Goal: Information Seeking & Learning: Understand process/instructions

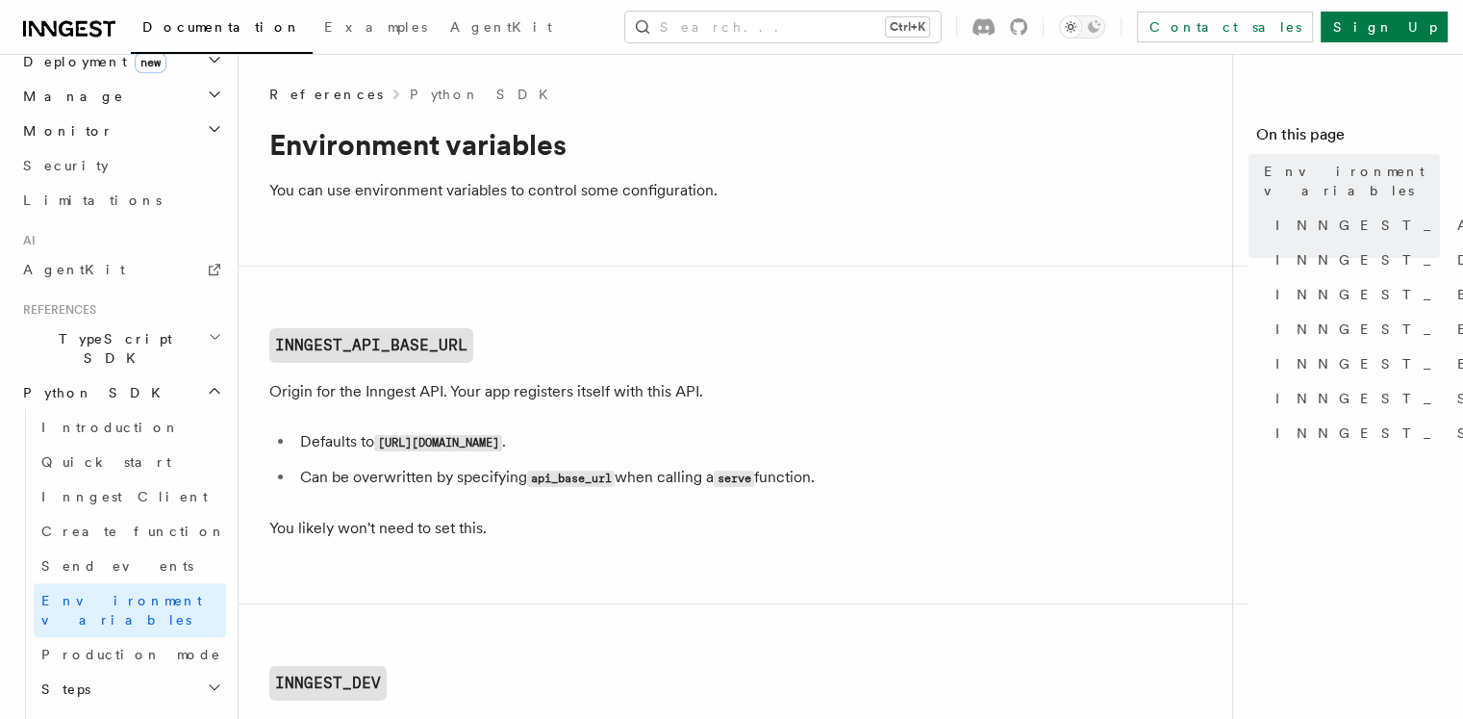
scroll to position [1093, 0]
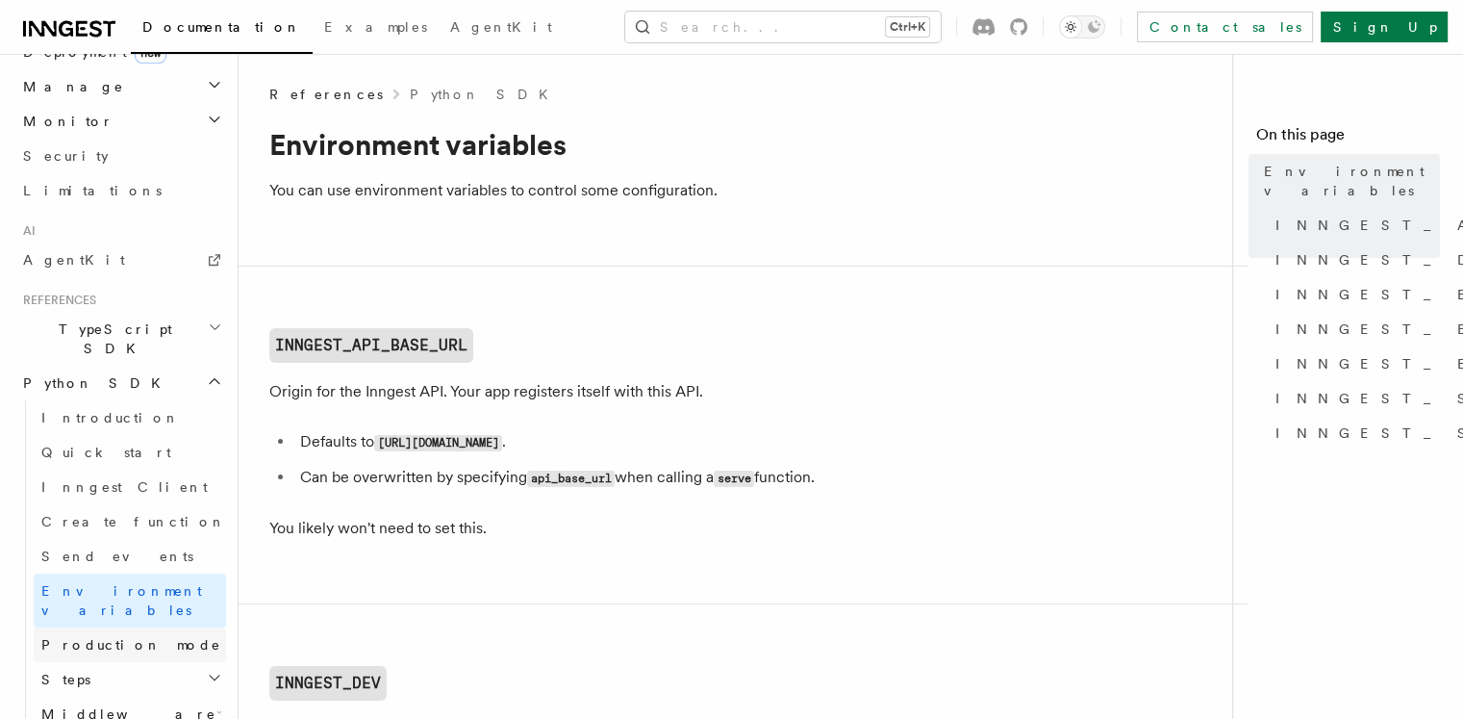
click at [110, 637] on span "Production mode" at bounding box center [131, 644] width 180 height 15
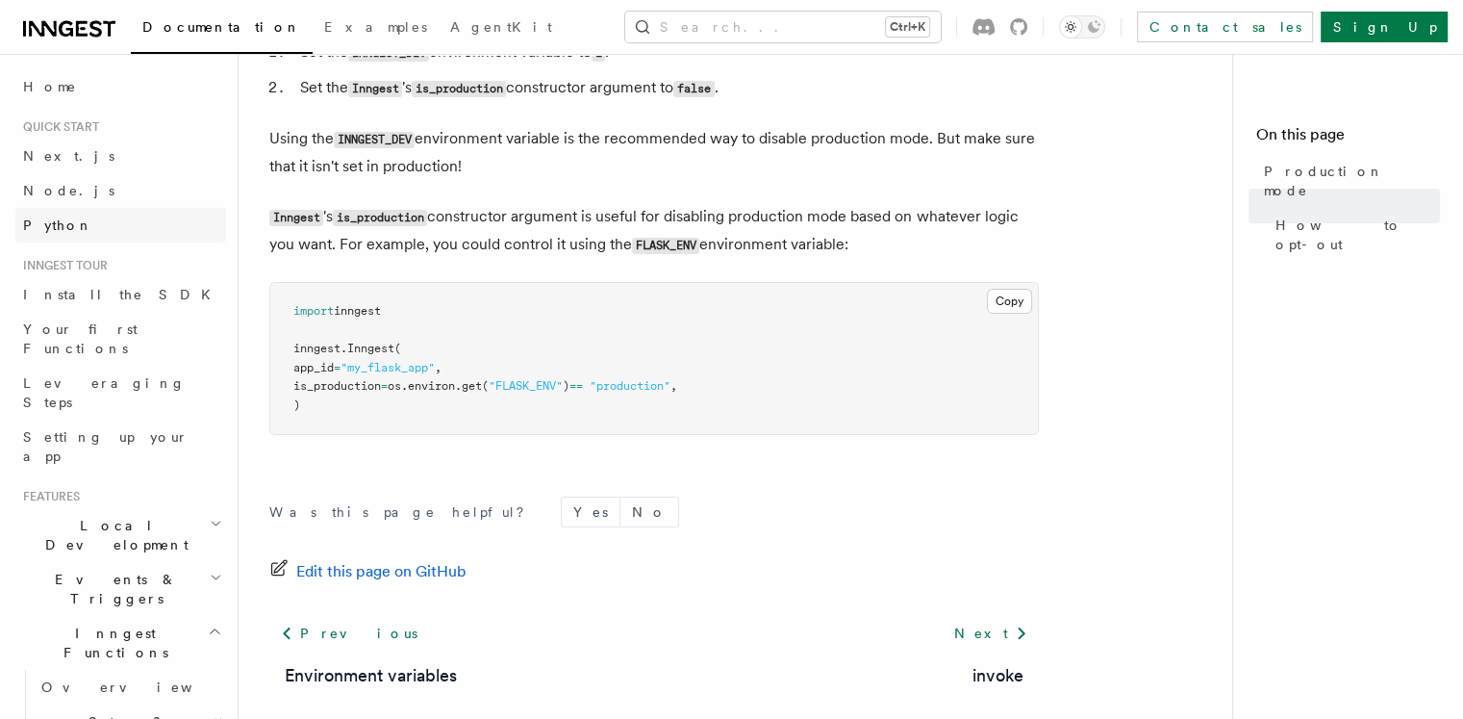
click at [42, 232] on span "Python" at bounding box center [58, 224] width 70 height 15
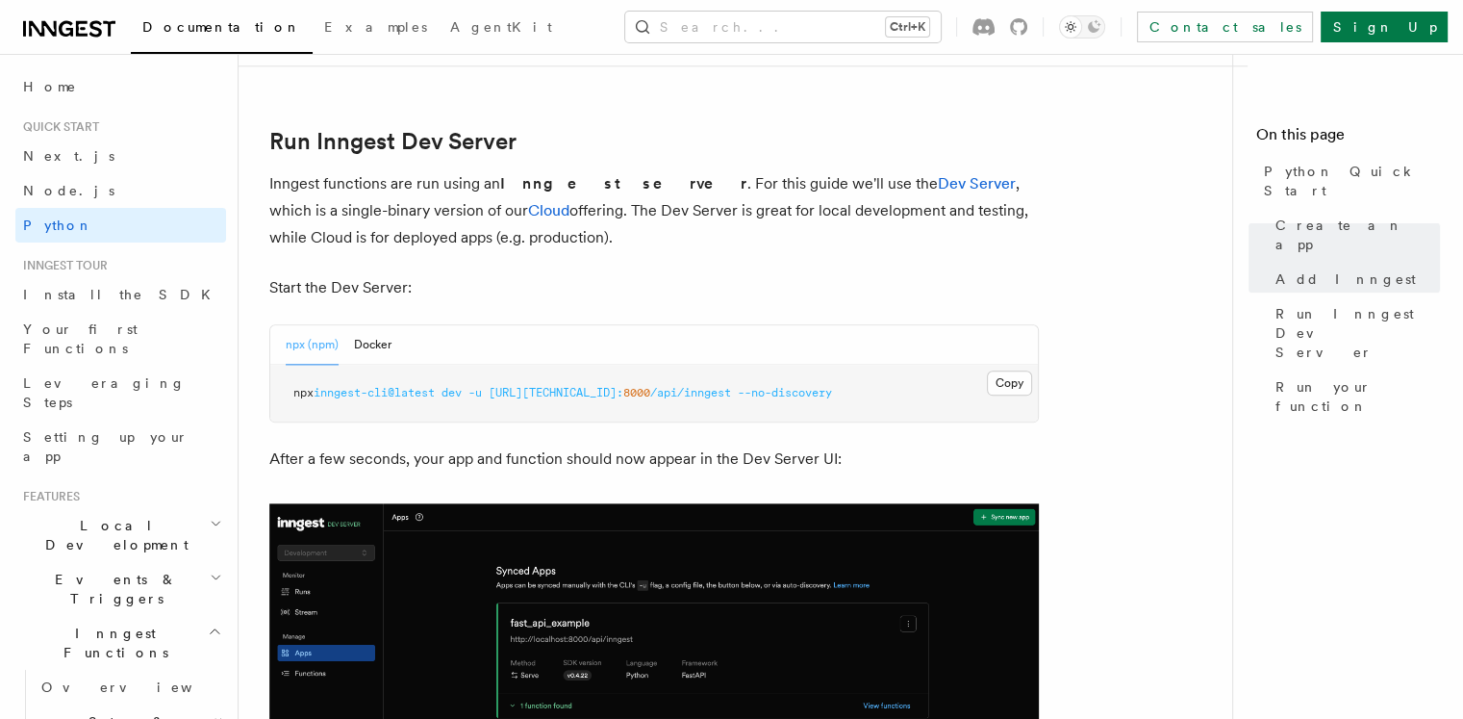
scroll to position [2309, 0]
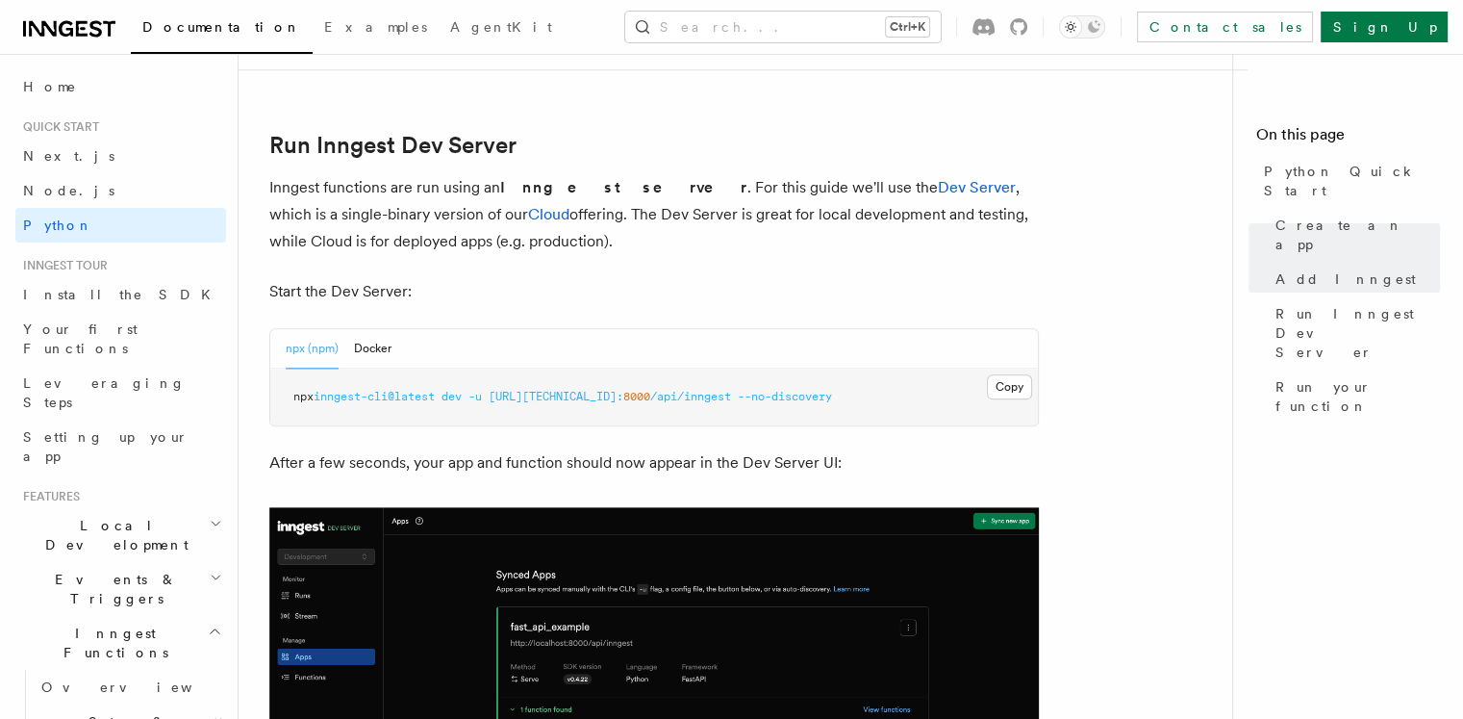
click at [752, 213] on p "Inngest functions are run using an Inngest server . For this guide we'll use th…" at bounding box center [653, 214] width 769 height 81
click at [645, 226] on p "Inngest functions are run using an Inngest server . For this guide we'll use th…" at bounding box center [653, 214] width 769 height 81
click at [372, 292] on p "Start the Dev Server:" at bounding box center [653, 291] width 769 height 27
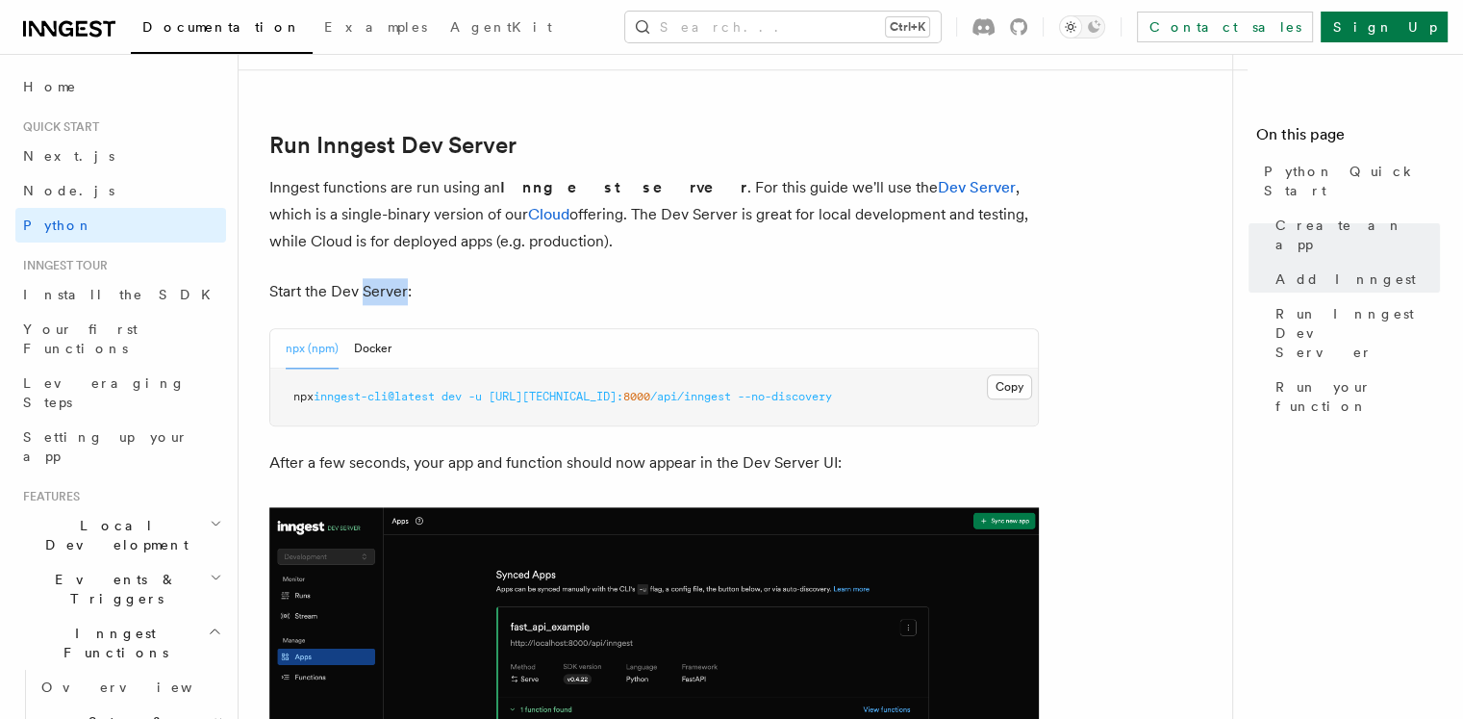
click at [399, 283] on p "Start the Dev Server:" at bounding box center [653, 291] width 769 height 27
click at [377, 286] on p "Start the Dev Server:" at bounding box center [653, 291] width 769 height 27
click at [384, 286] on p "Start the Dev Server:" at bounding box center [653, 291] width 769 height 27
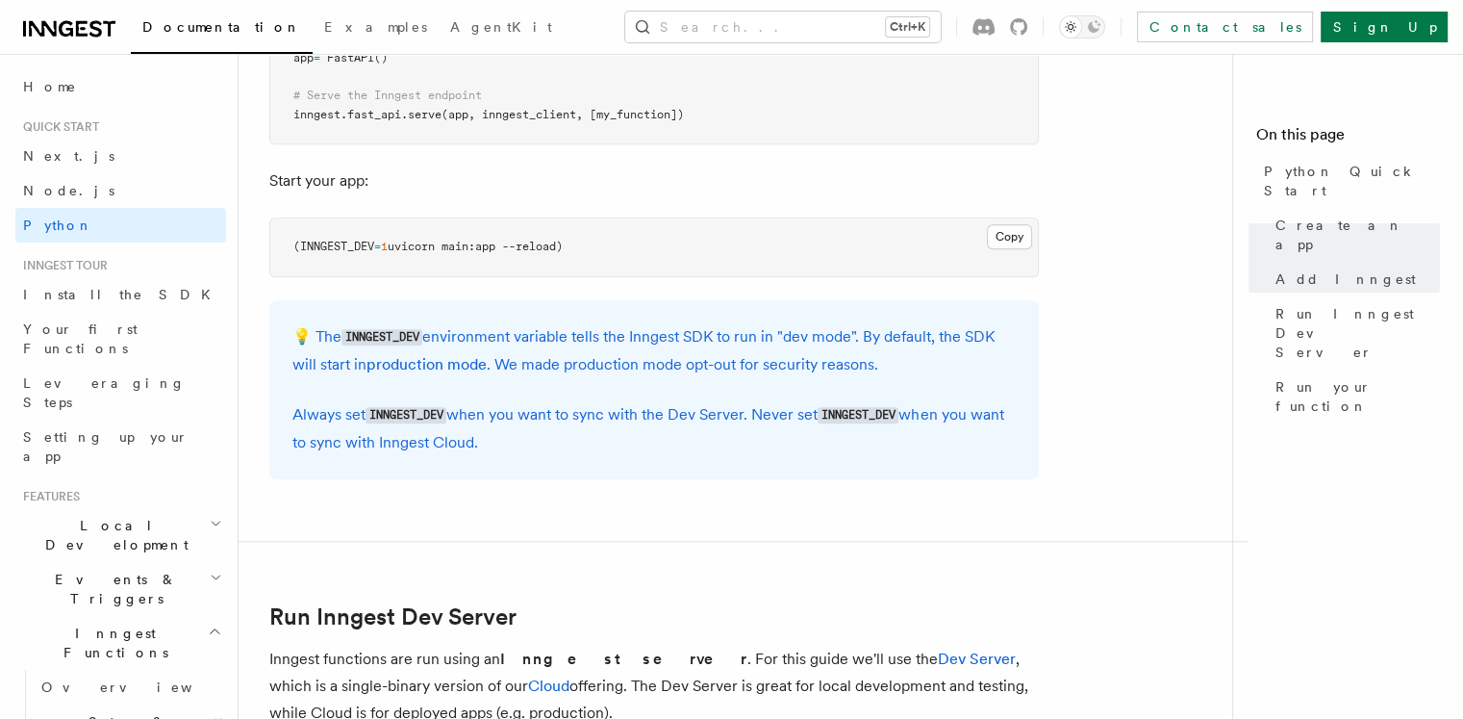
scroll to position [1825, 0]
